Goal: Transaction & Acquisition: Purchase product/service

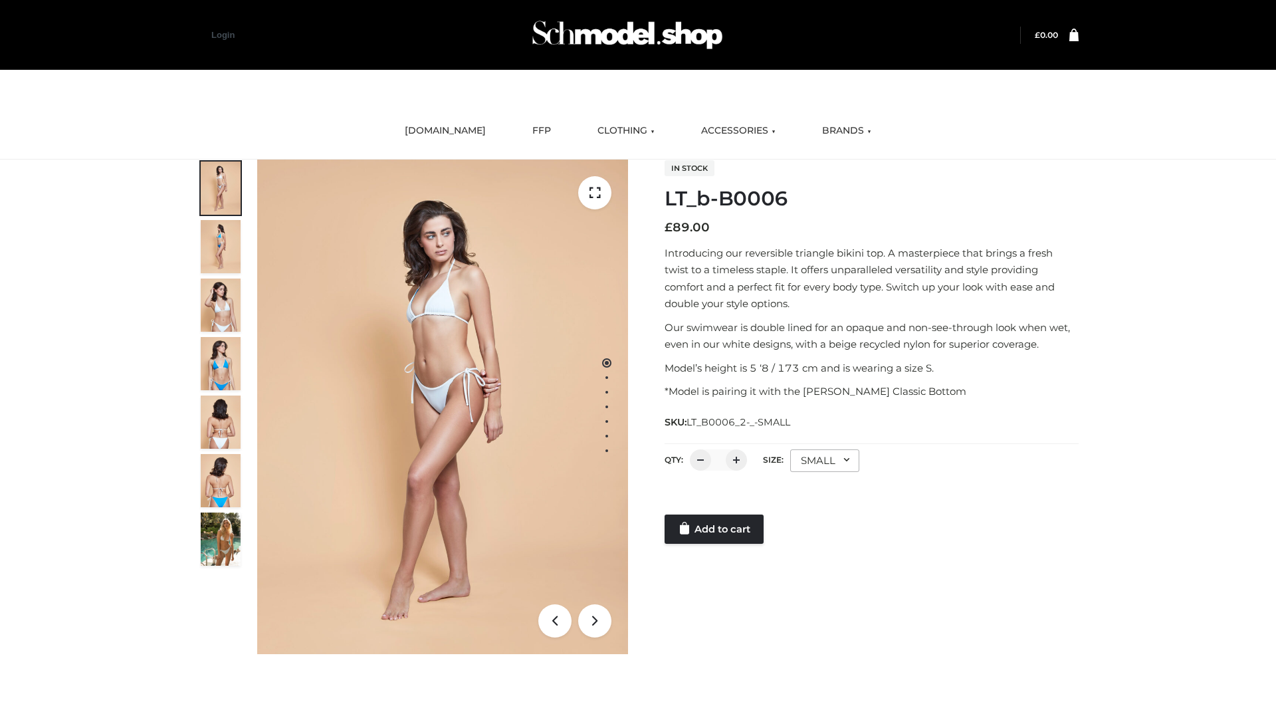
click at [715, 529] on link "Add to cart" at bounding box center [714, 528] width 99 height 29
